Goal: Use online tool/utility: Utilize a website feature to perform a specific function

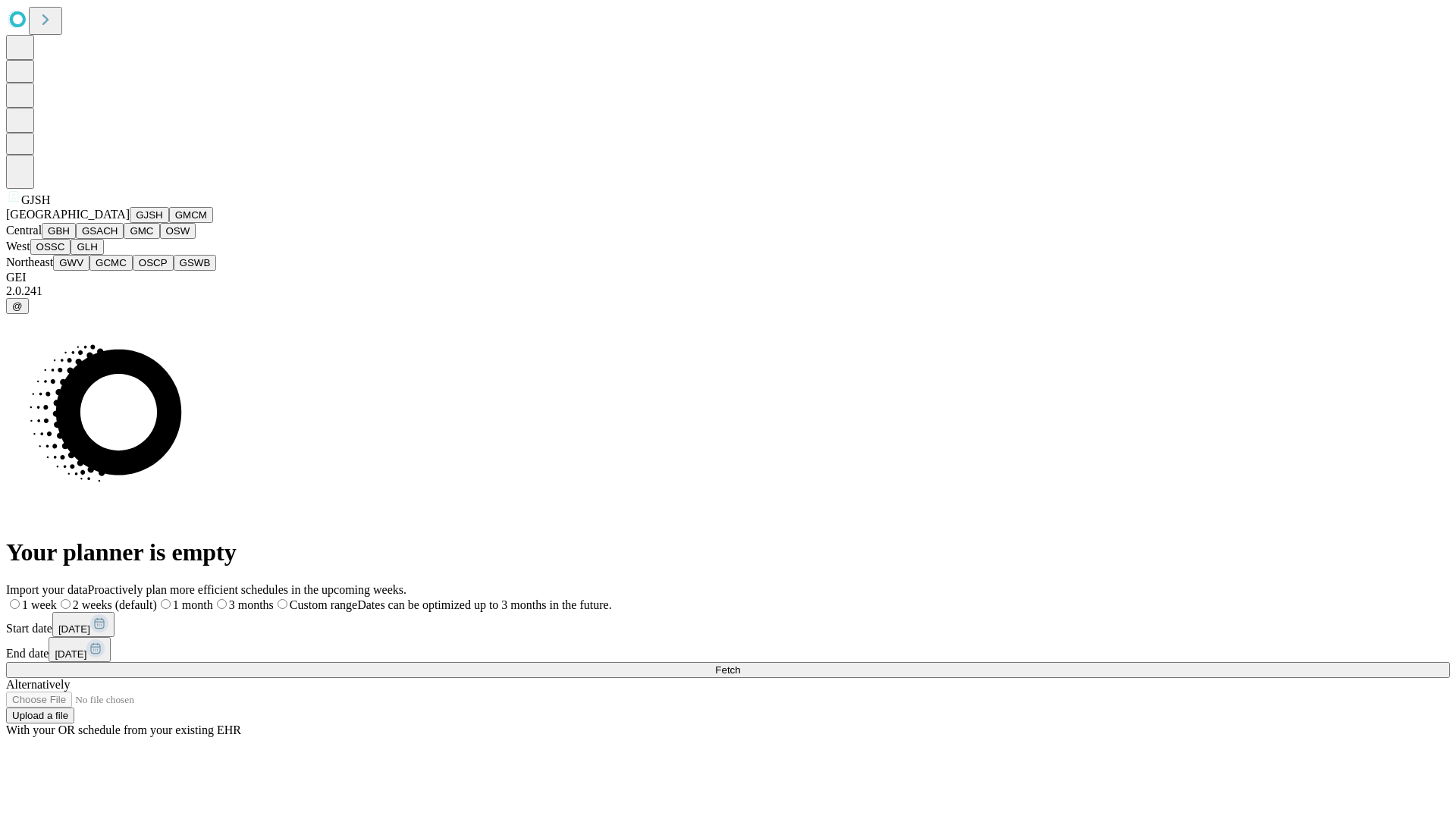
click at [129, 223] on button "GJSH" at bounding box center [149, 215] width 40 height 16
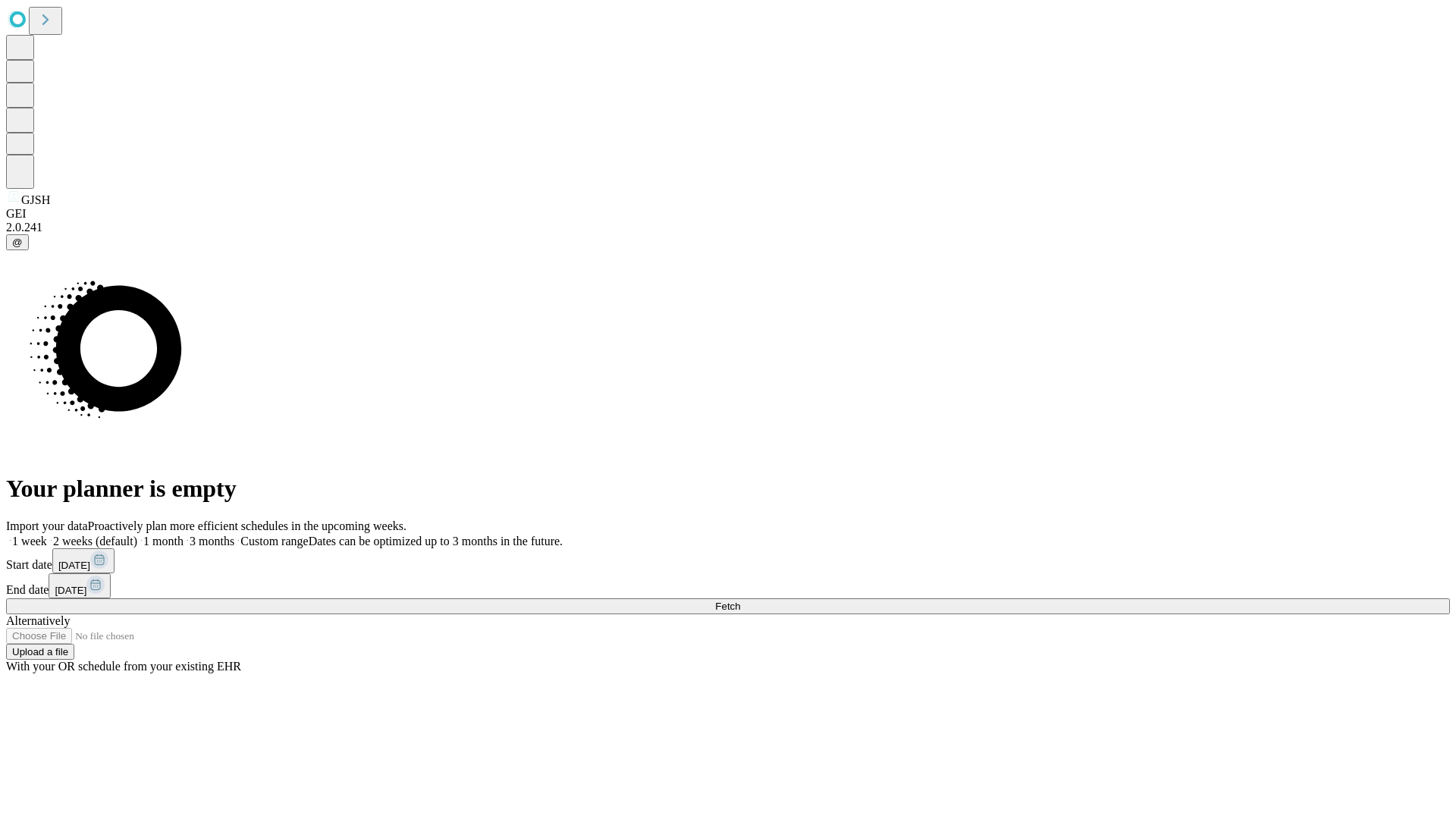
click at [137, 535] on label "2 weeks (default)" at bounding box center [91, 541] width 91 height 13
click at [740, 601] on span "Fetch" at bounding box center [728, 606] width 25 height 11
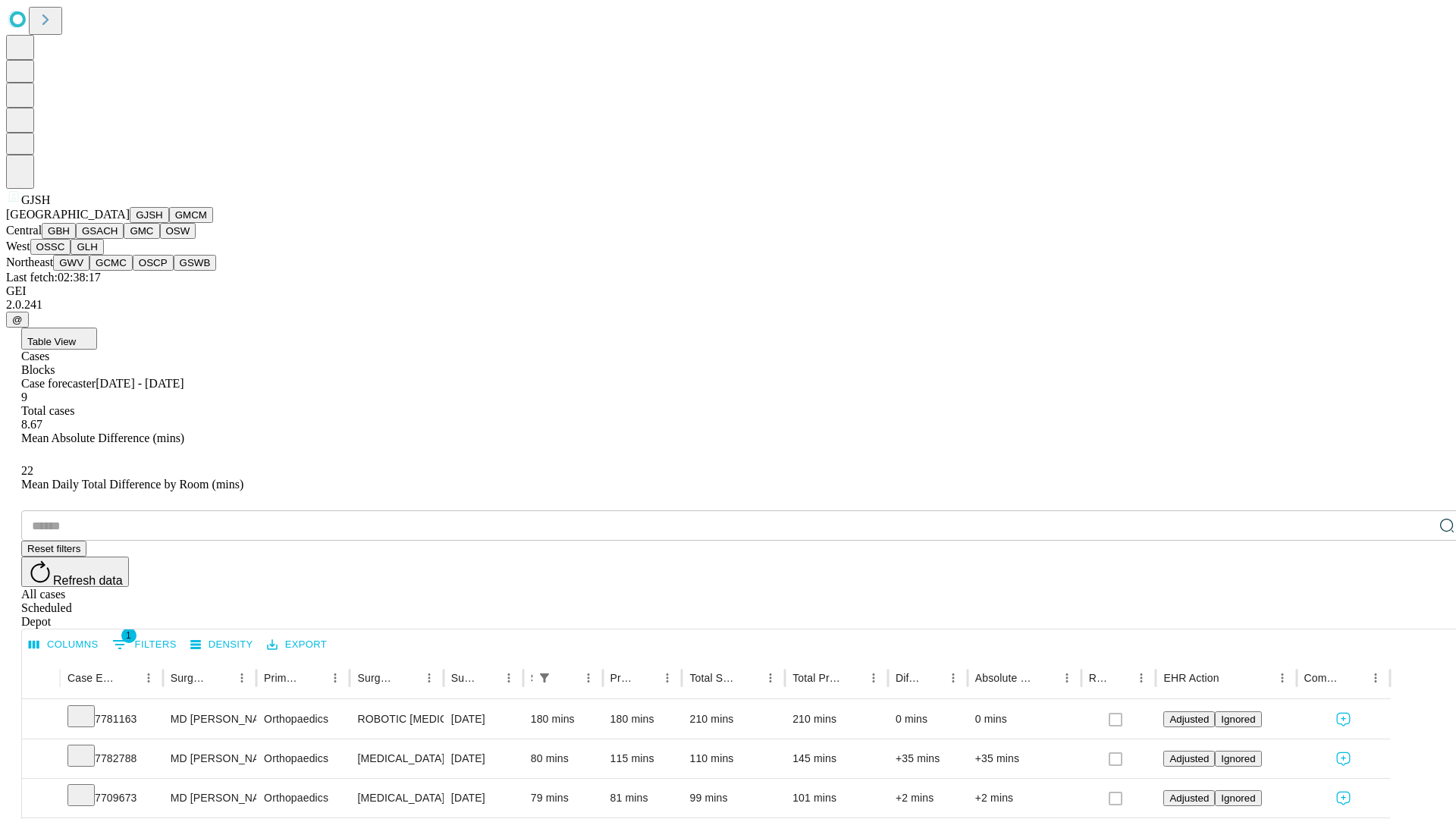
click at [169, 223] on button "GMCM" at bounding box center [191, 215] width 44 height 16
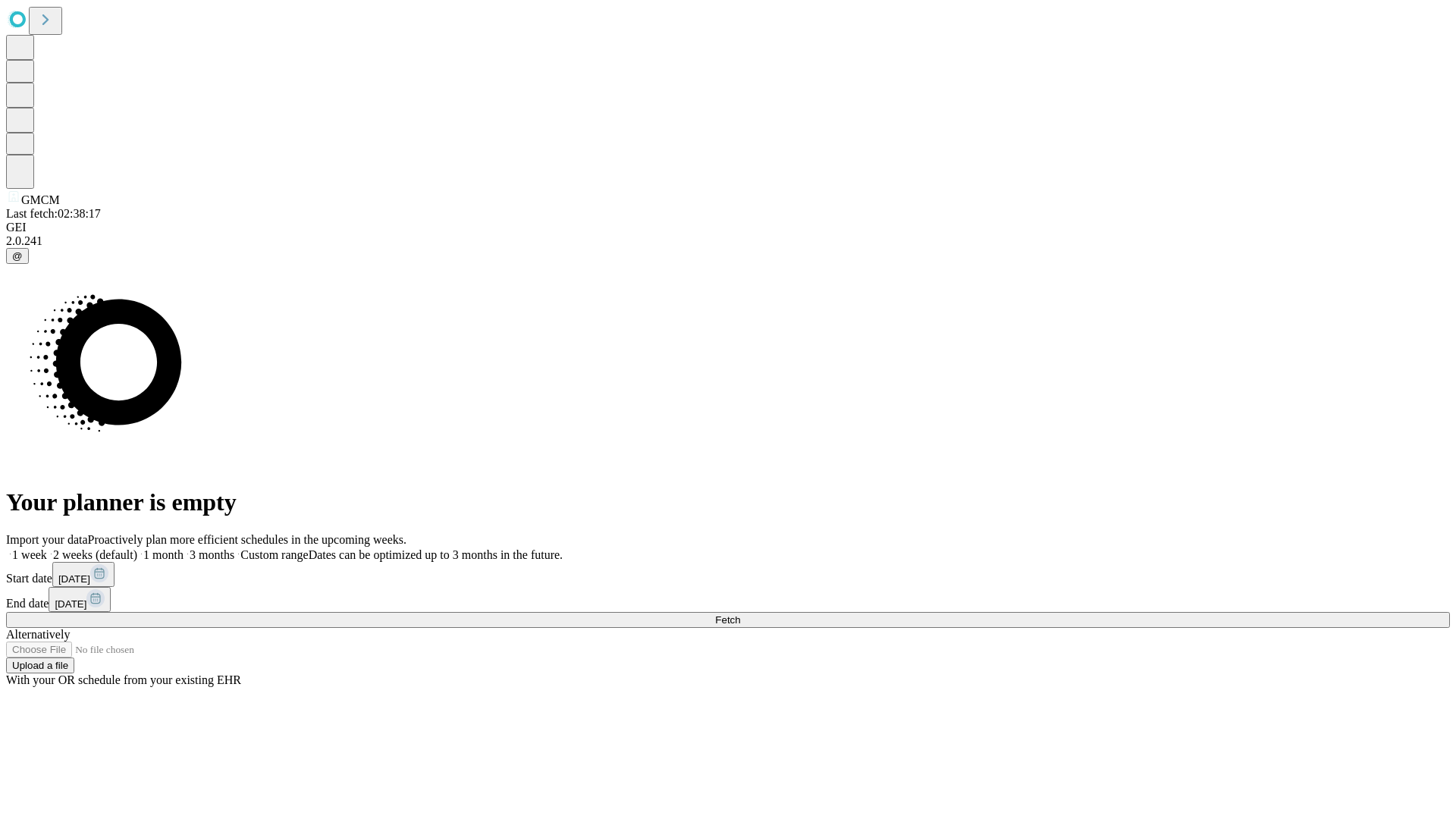
click at [137, 548] on label "2 weeks (default)" at bounding box center [91, 554] width 91 height 13
click at [740, 614] on span "Fetch" at bounding box center [728, 619] width 25 height 11
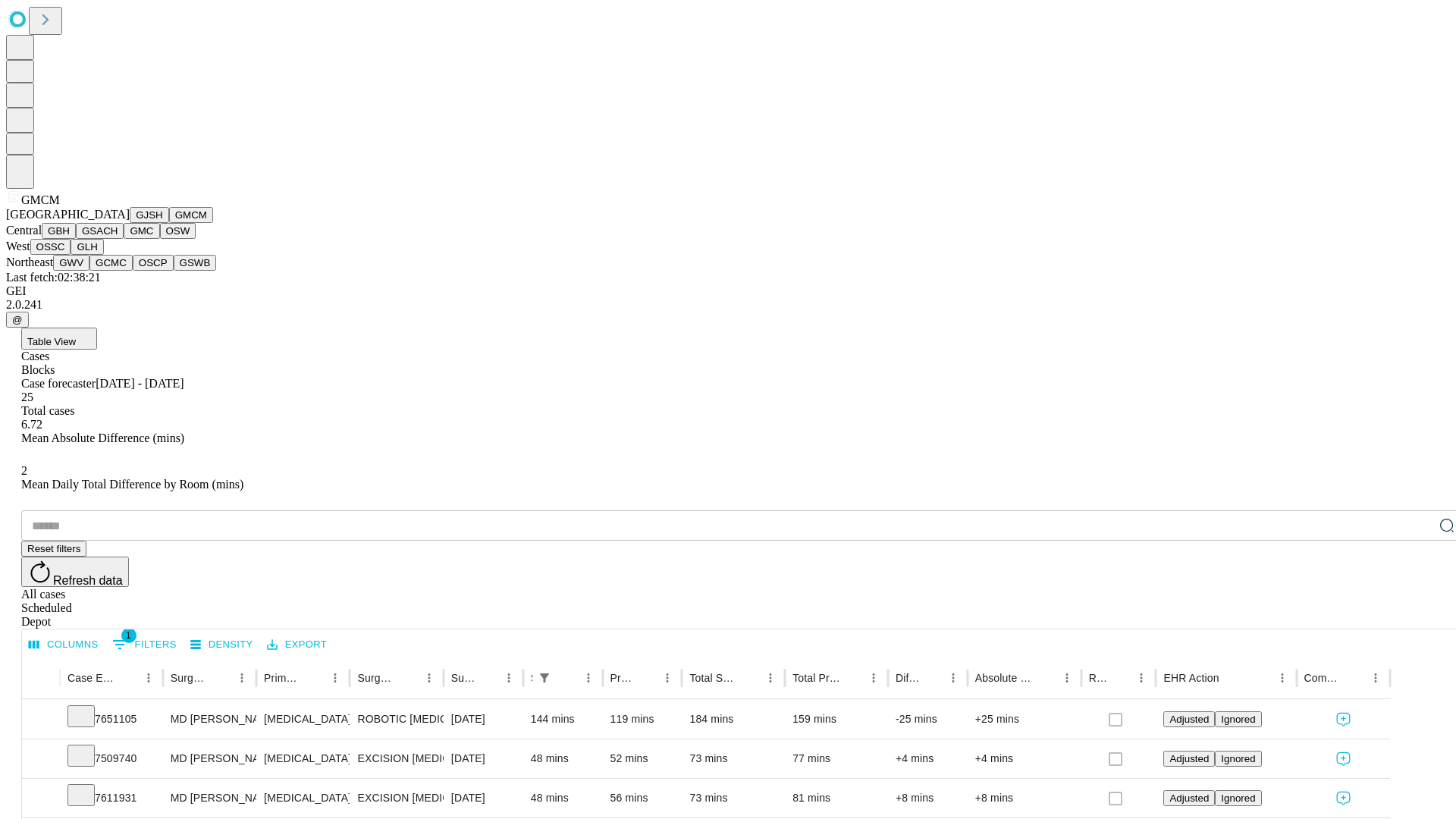
click at [76, 239] on button "GBH" at bounding box center [58, 230] width 34 height 16
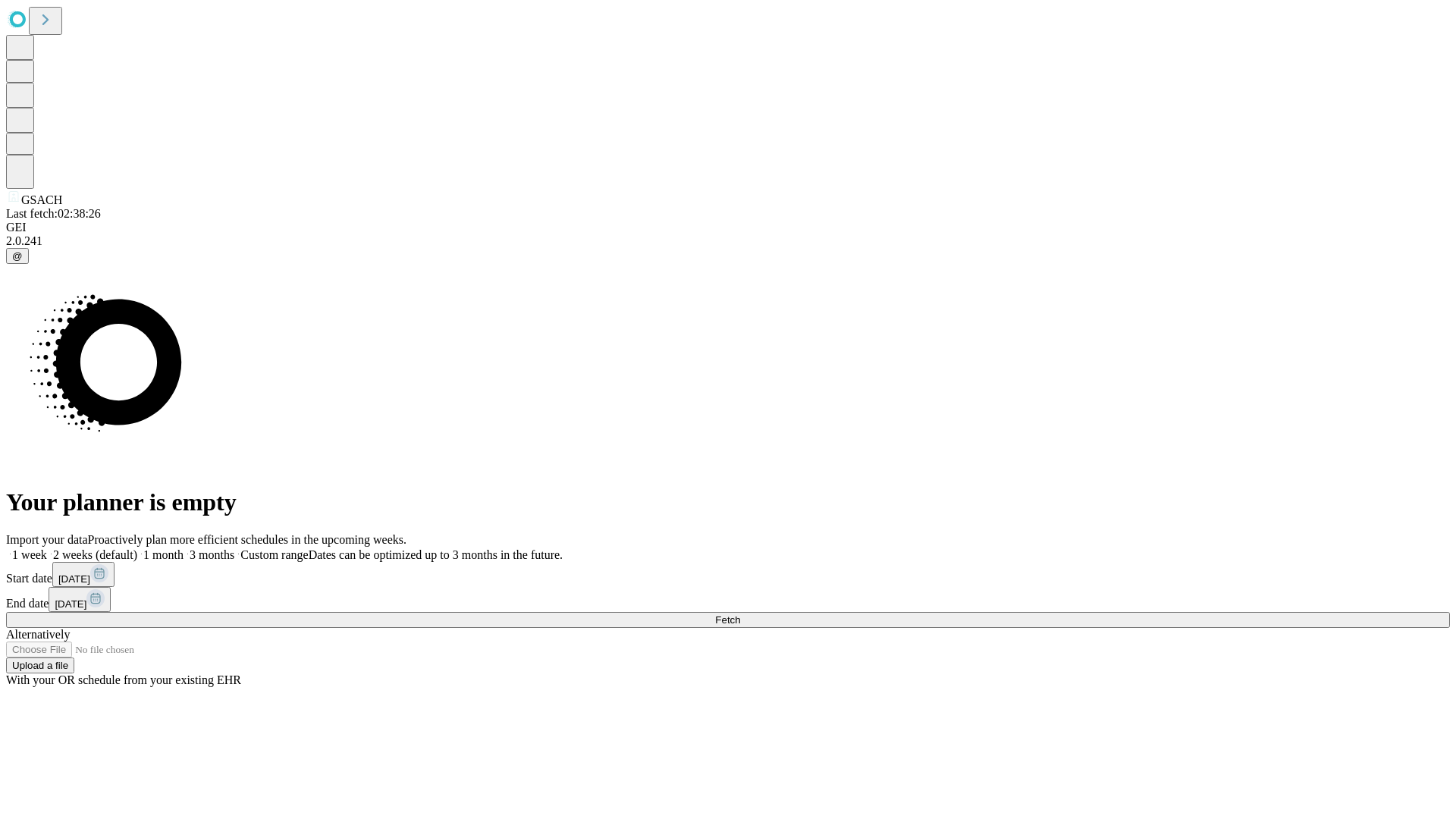
click at [137, 548] on label "2 weeks (default)" at bounding box center [91, 554] width 91 height 13
click at [740, 614] on span "Fetch" at bounding box center [728, 619] width 25 height 11
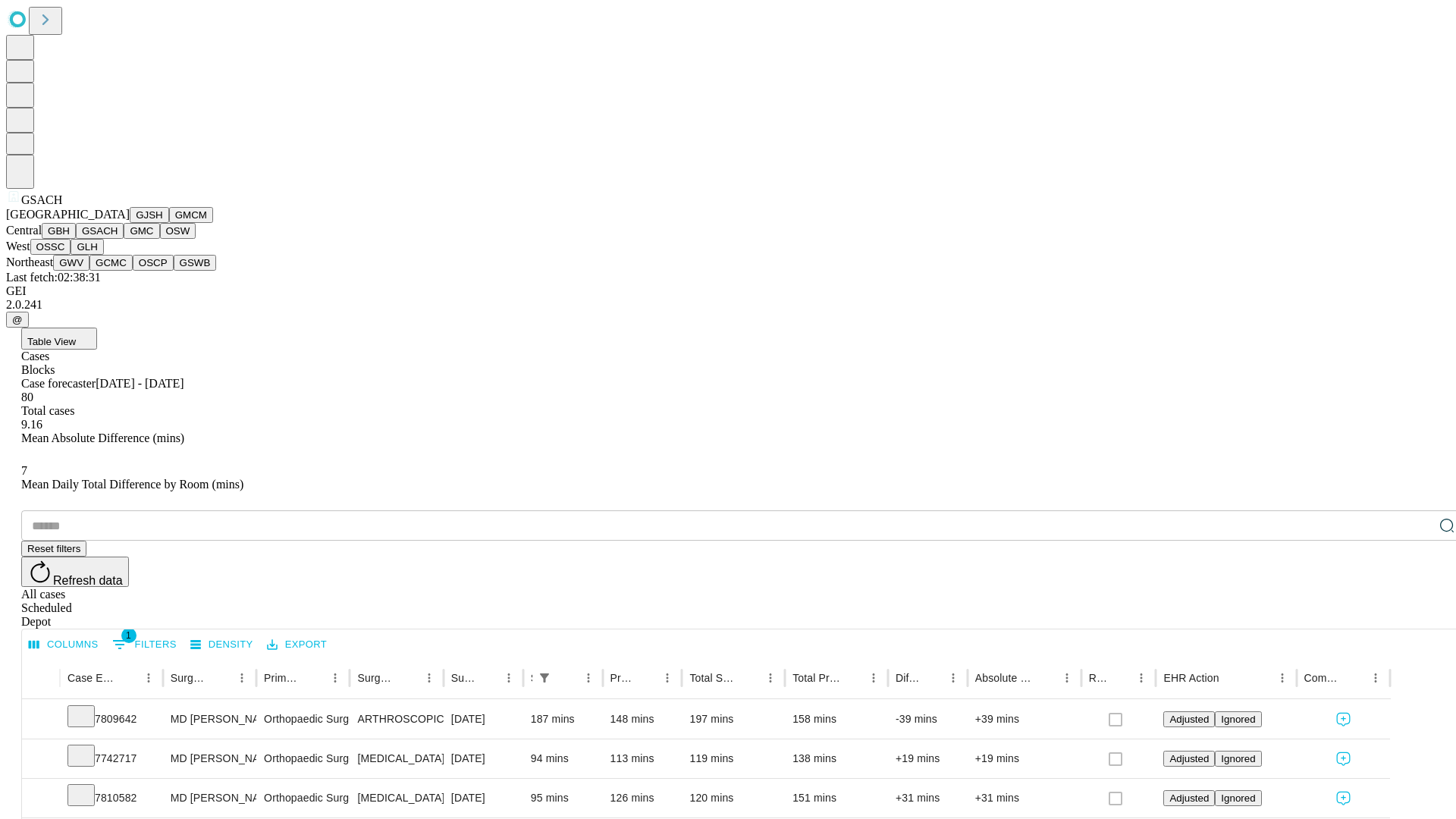
click at [124, 239] on button "GMC" at bounding box center [142, 230] width 36 height 16
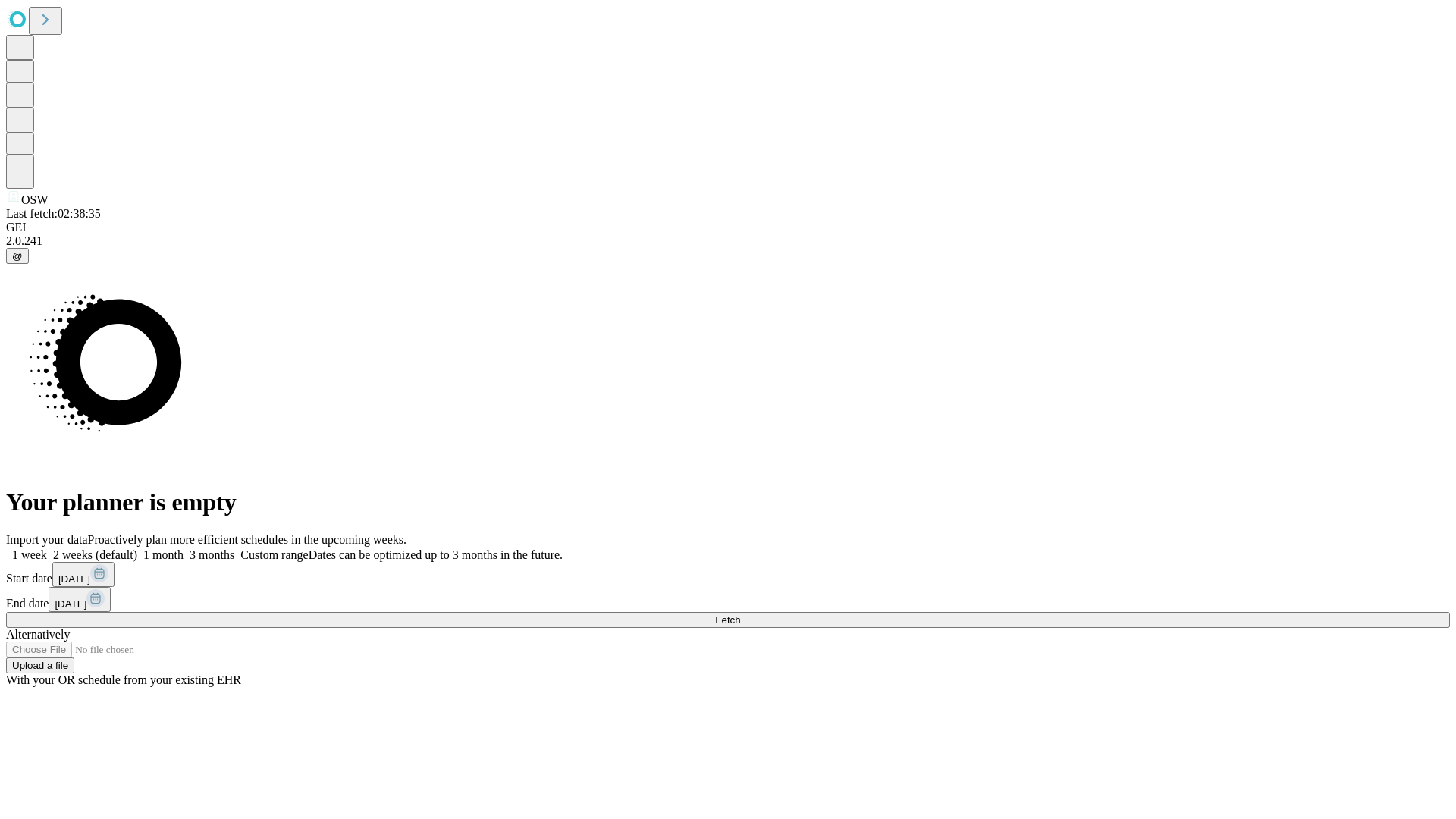
click at [137, 548] on label "2 weeks (default)" at bounding box center [91, 554] width 91 height 13
click at [740, 614] on span "Fetch" at bounding box center [728, 619] width 25 height 11
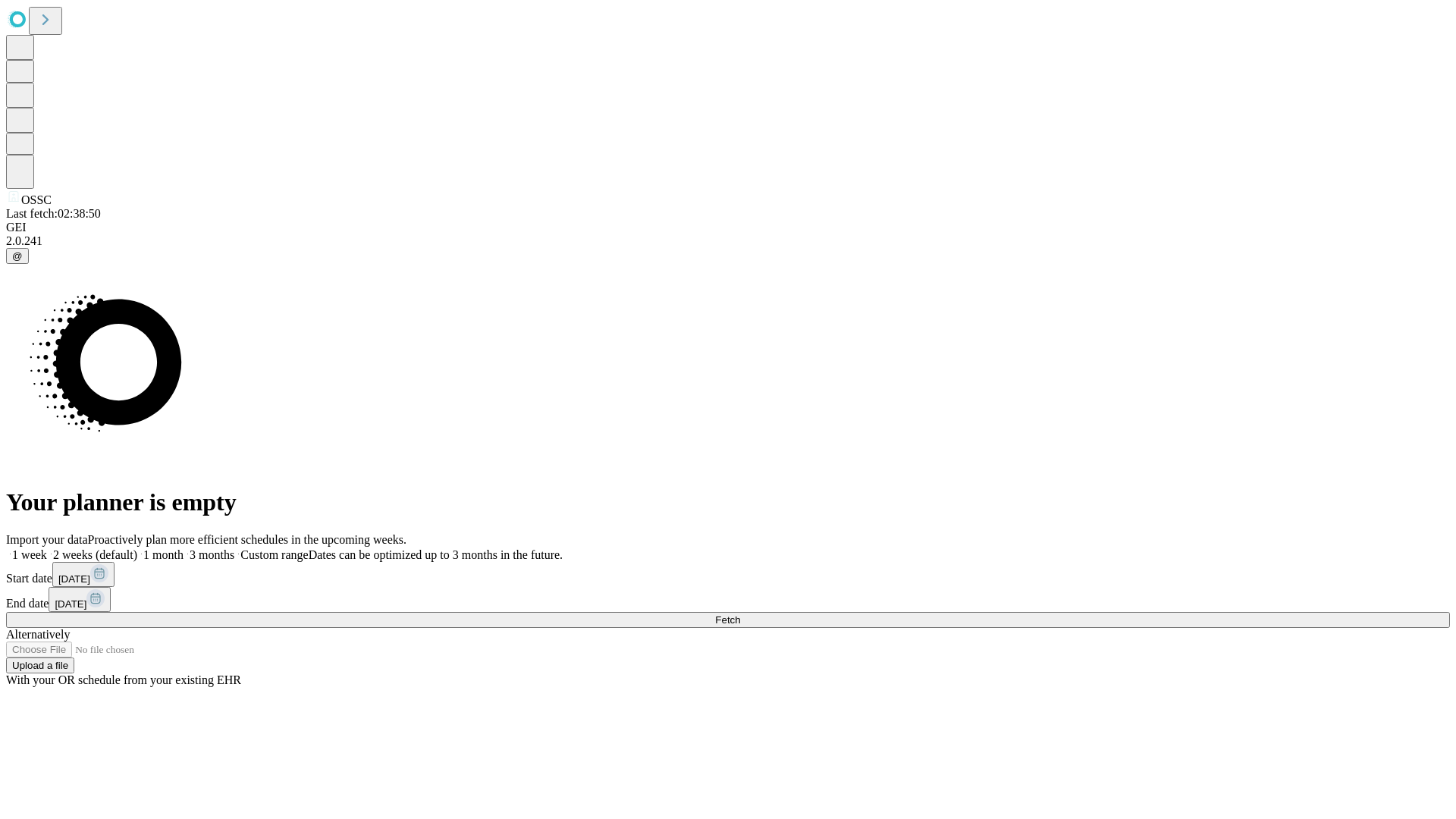
click at [137, 548] on label "2 weeks (default)" at bounding box center [91, 554] width 91 height 13
click at [740, 614] on span "Fetch" at bounding box center [728, 619] width 25 height 11
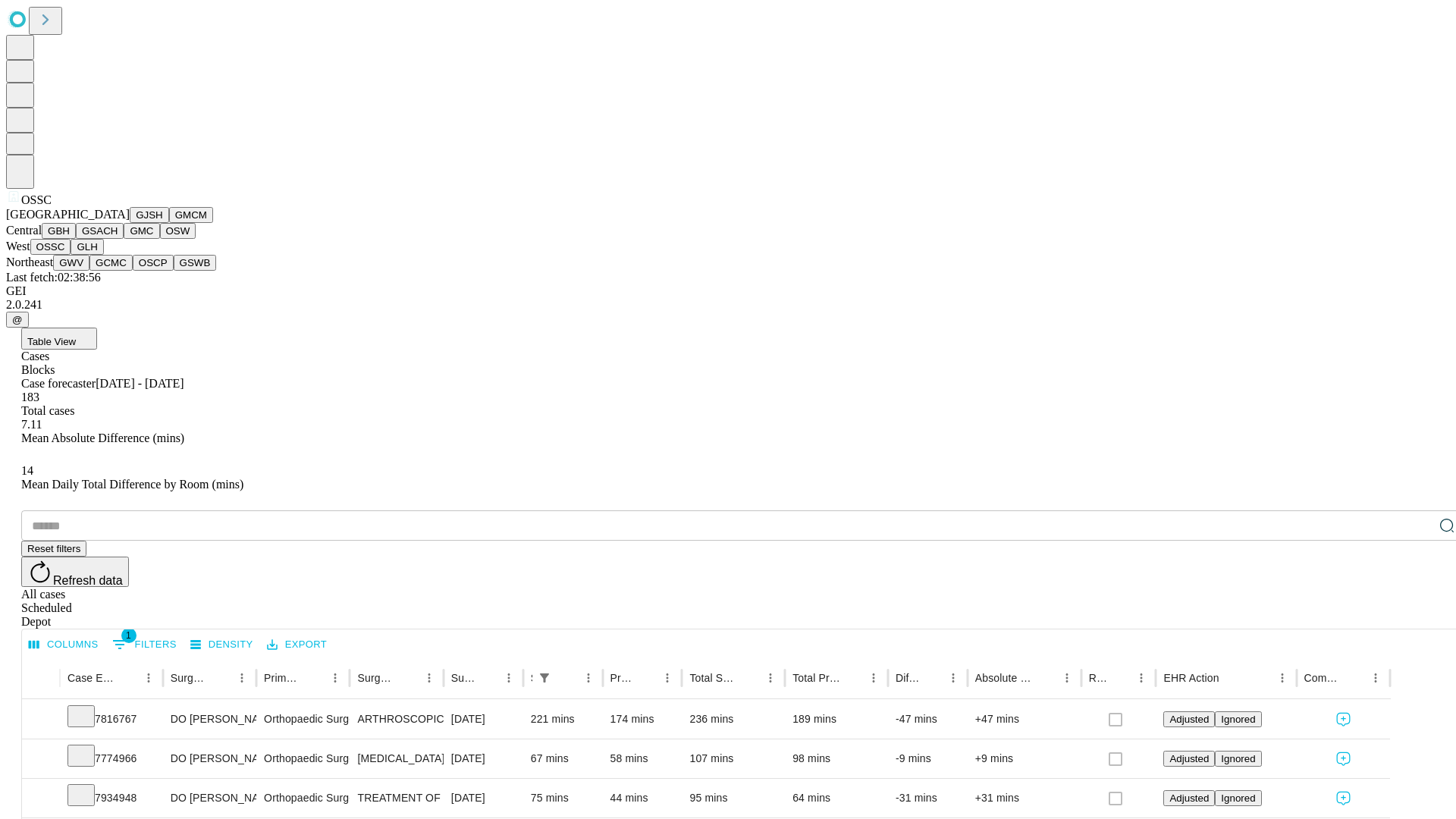
click at [103, 255] on button "GLH" at bounding box center [86, 247] width 33 height 16
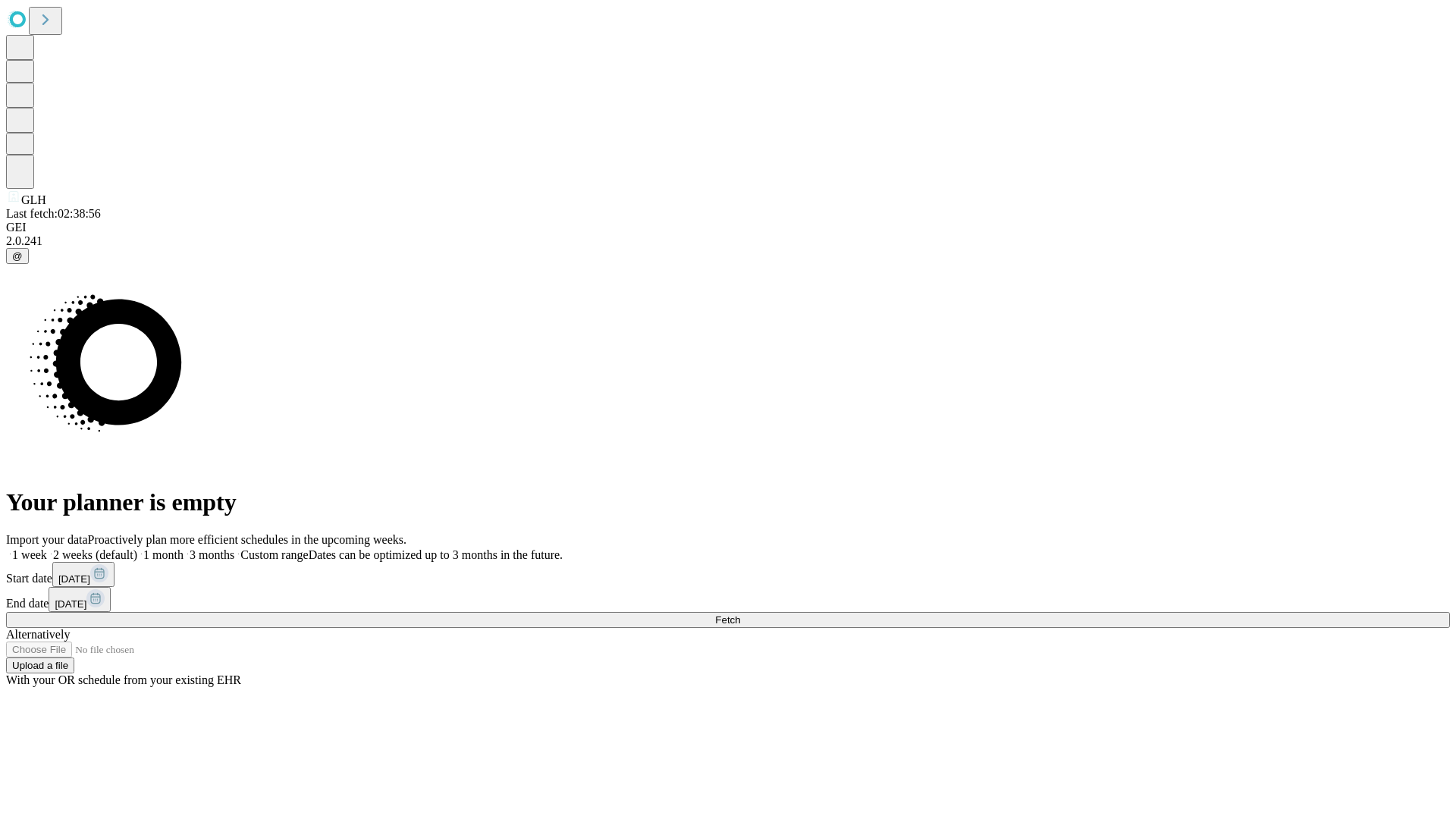
click at [740, 614] on span "Fetch" at bounding box center [728, 619] width 25 height 11
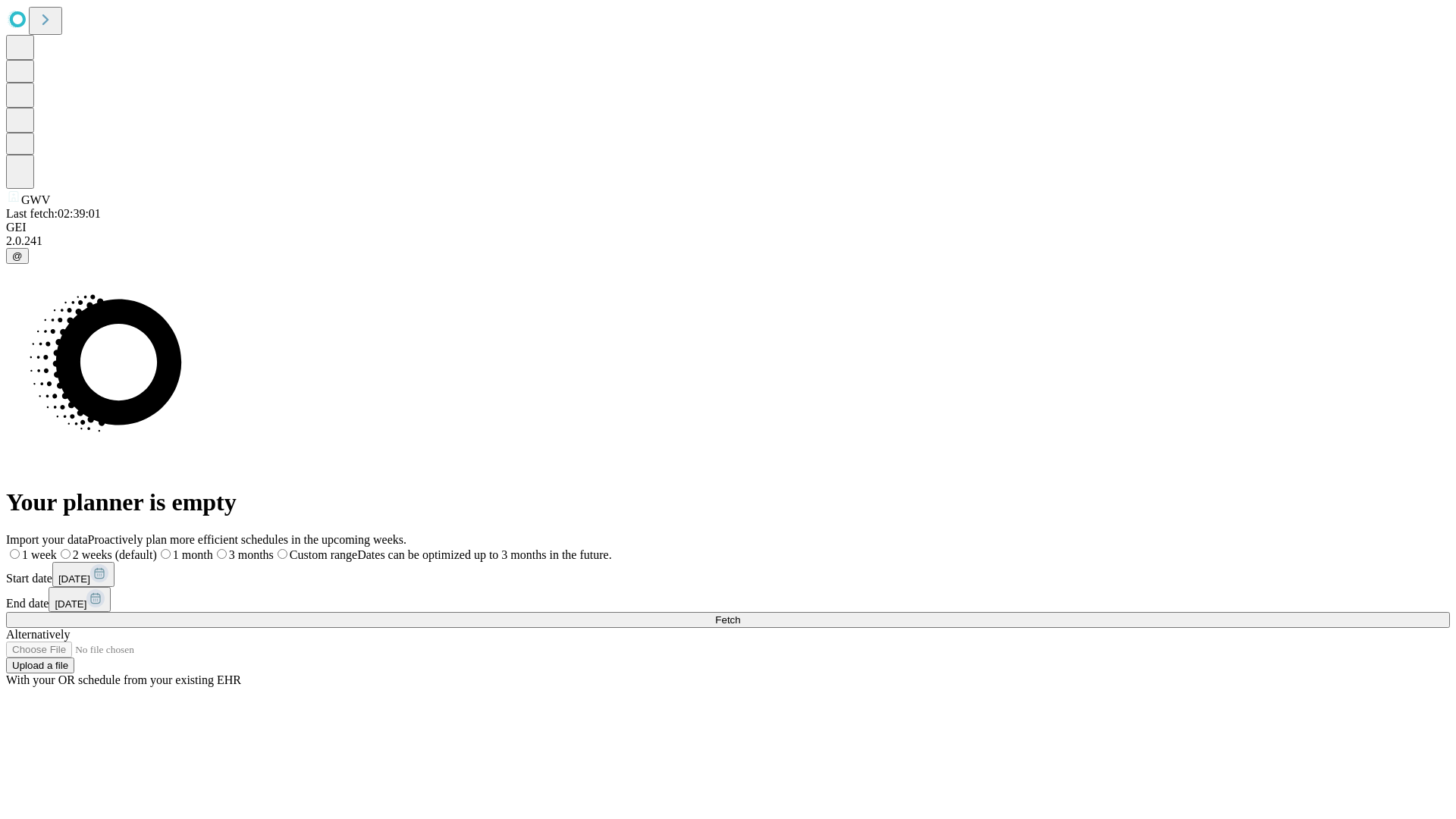
click at [157, 548] on label "2 weeks (default)" at bounding box center [107, 554] width 100 height 13
click at [740, 614] on span "Fetch" at bounding box center [728, 619] width 25 height 11
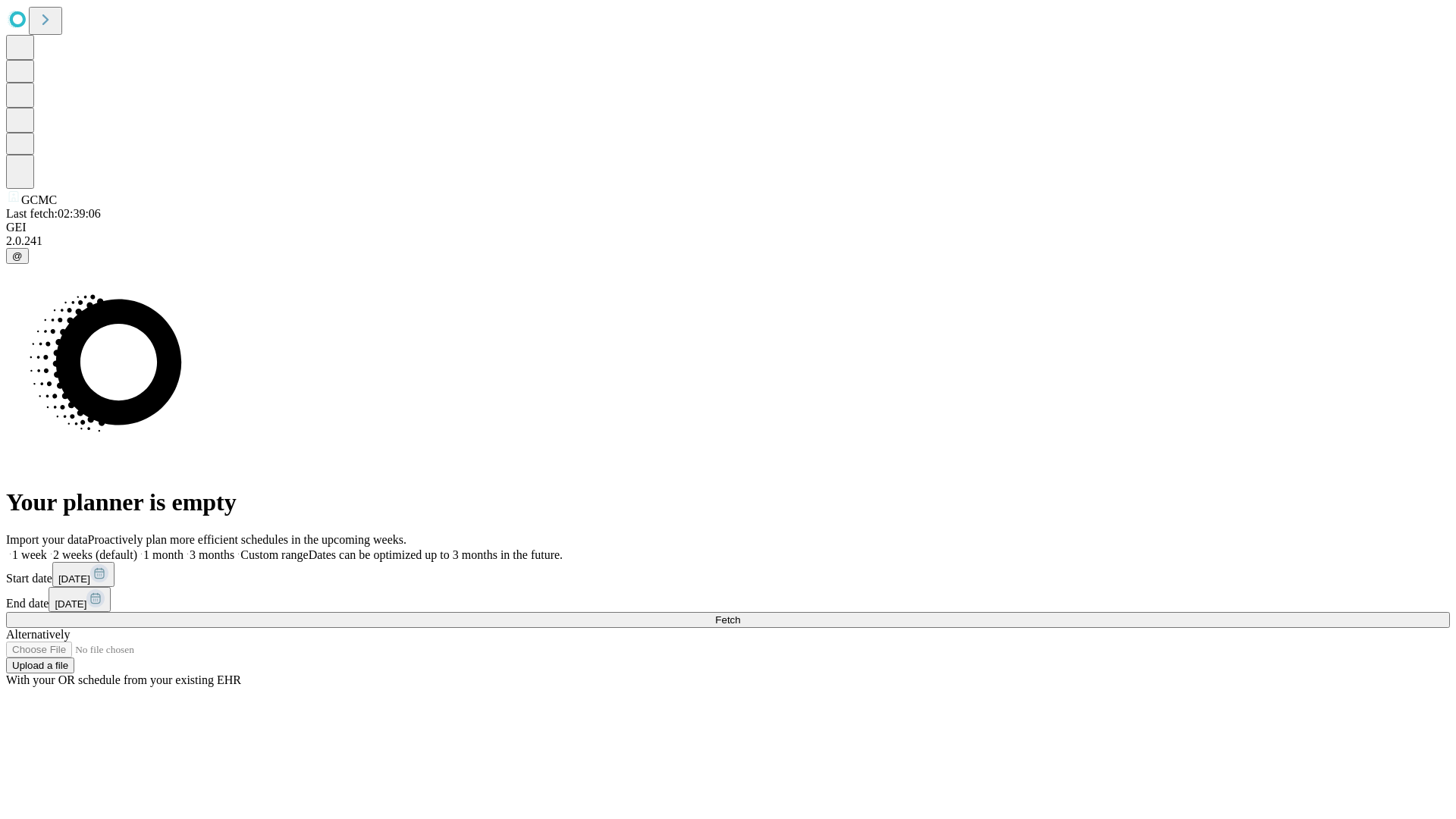
click at [137, 548] on label "2 weeks (default)" at bounding box center [91, 554] width 91 height 13
click at [740, 614] on span "Fetch" at bounding box center [728, 619] width 25 height 11
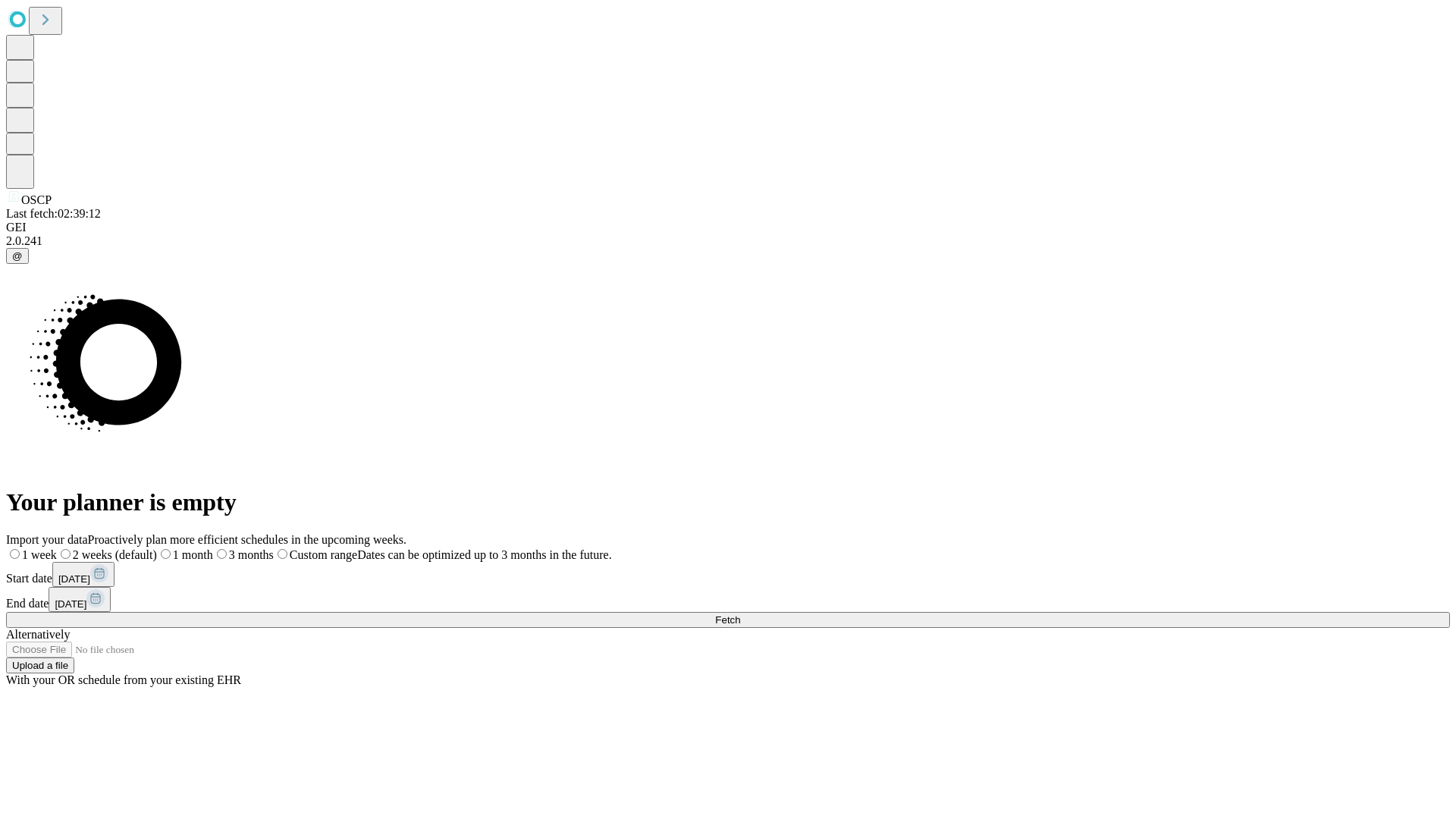
click at [157, 548] on label "2 weeks (default)" at bounding box center [107, 554] width 100 height 13
click at [740, 614] on span "Fetch" at bounding box center [728, 619] width 25 height 11
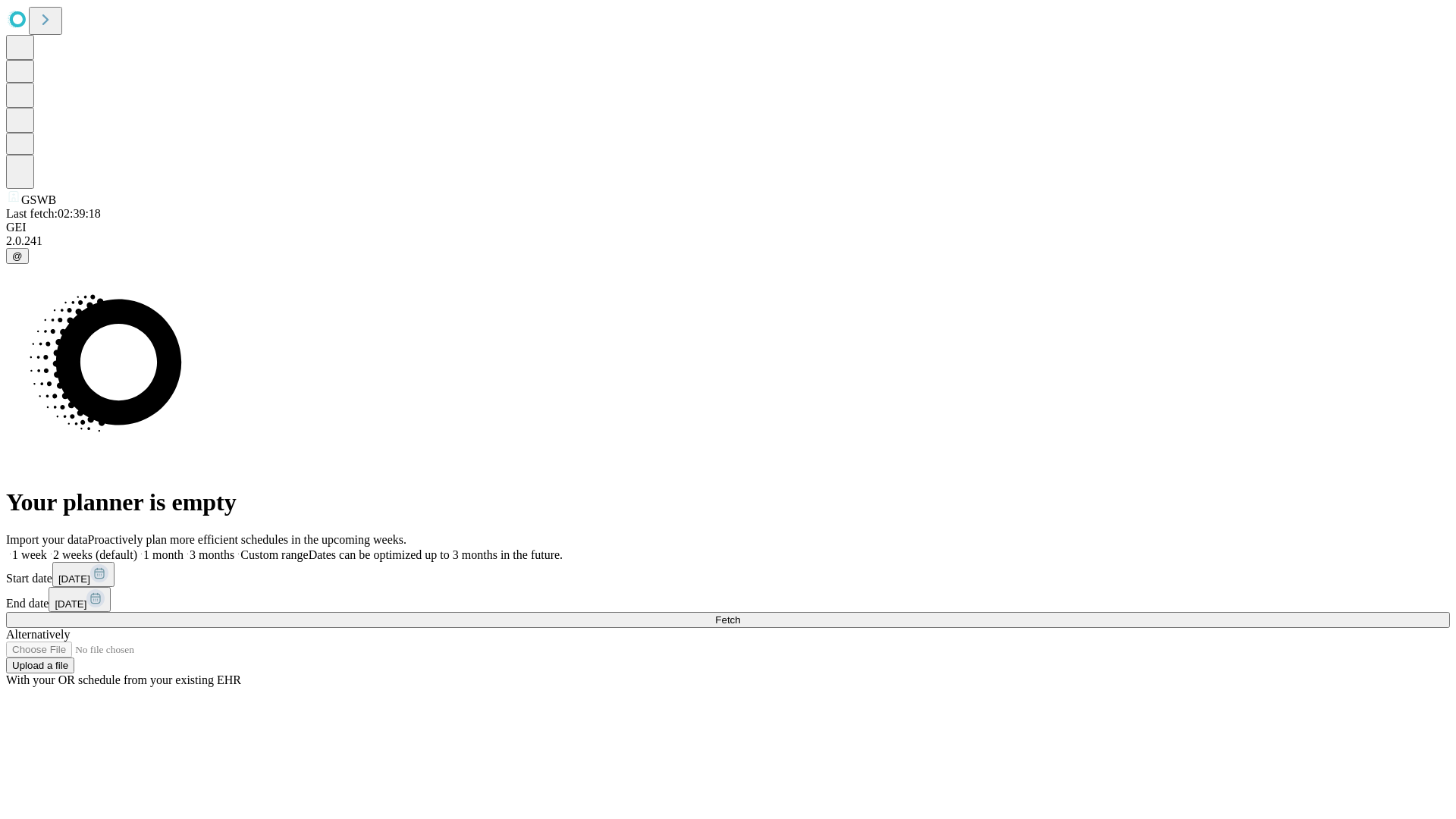
click at [137, 548] on label "2 weeks (default)" at bounding box center [91, 554] width 91 height 13
click at [740, 614] on span "Fetch" at bounding box center [728, 619] width 25 height 11
